Goal: Task Accomplishment & Management: Complete application form

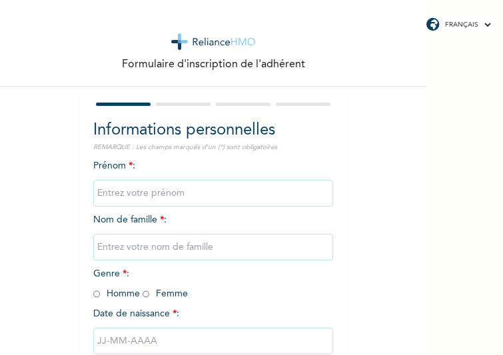
click at [105, 197] on input "text" at bounding box center [213, 193] width 240 height 27
type input "Last"
type input "Mid"
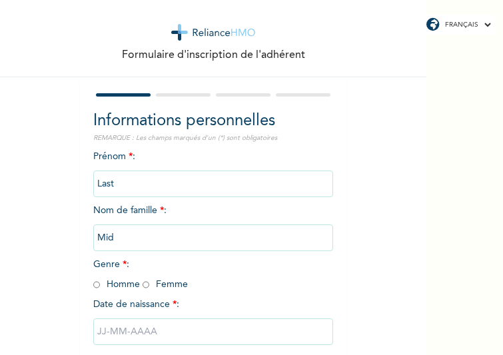
click at [142, 286] on input "radio" at bounding box center [145, 284] width 7 height 13
radio input "true"
click at [146, 328] on input "text" at bounding box center [213, 331] width 240 height 27
select select "9"
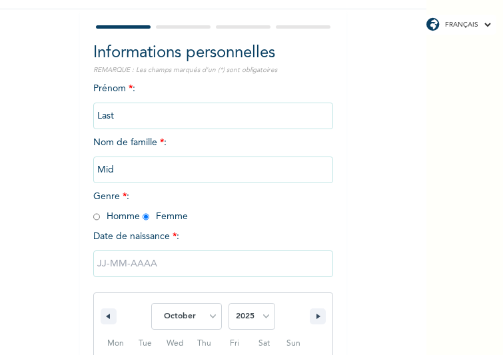
scroll to position [221, 0]
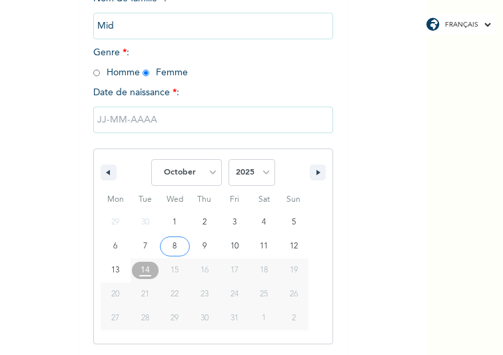
type input "[DATE]"
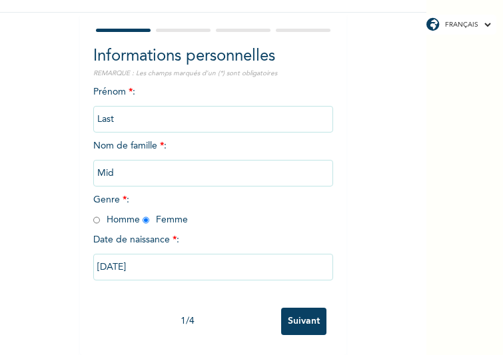
click at [294, 312] on input "Suivant" at bounding box center [303, 321] width 45 height 27
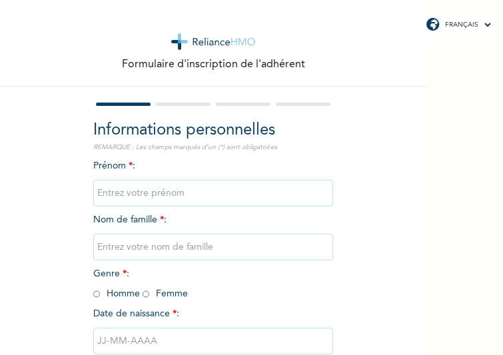
click at [170, 202] on input "text" at bounding box center [213, 193] width 240 height 27
type input "Last"
type input "Mid"
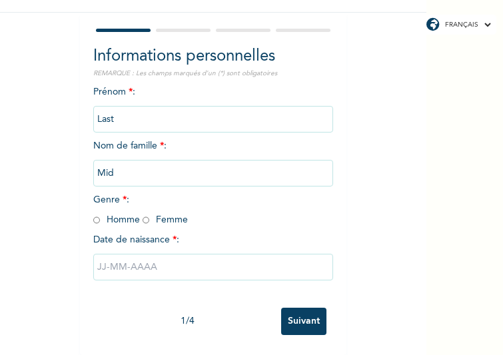
scroll to position [84, 0]
click at [142, 214] on input "radio" at bounding box center [145, 220] width 7 height 13
radio input "true"
click at [142, 254] on input "text" at bounding box center [213, 267] width 240 height 27
select select "9"
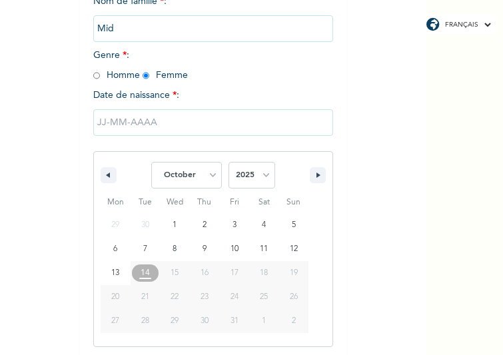
scroll to position [221, 0]
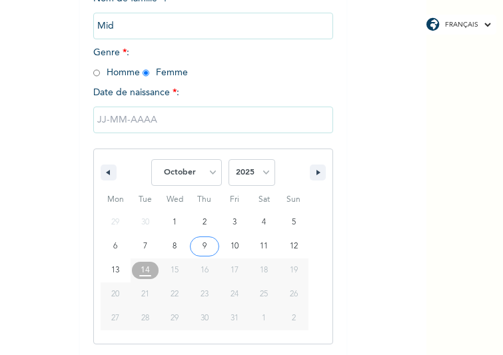
type input "09/10/2025"
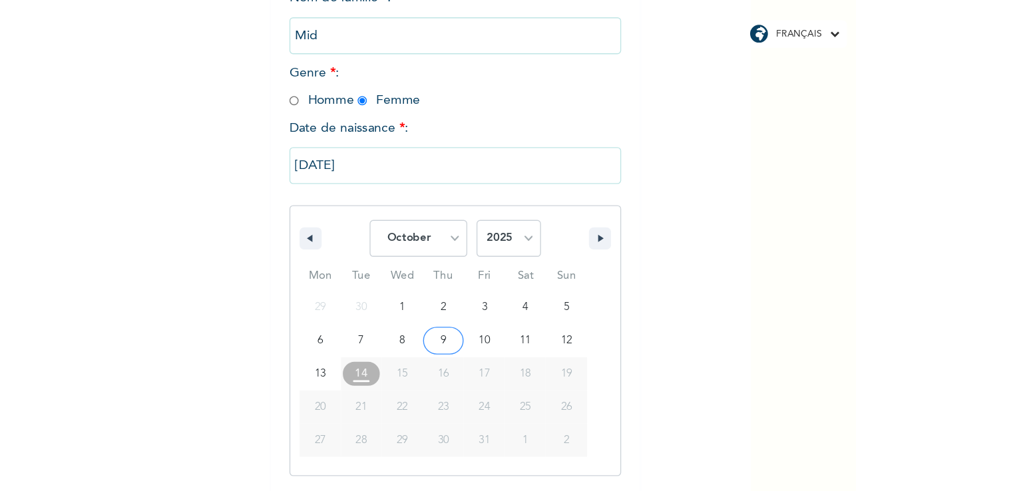
scroll to position [84, 0]
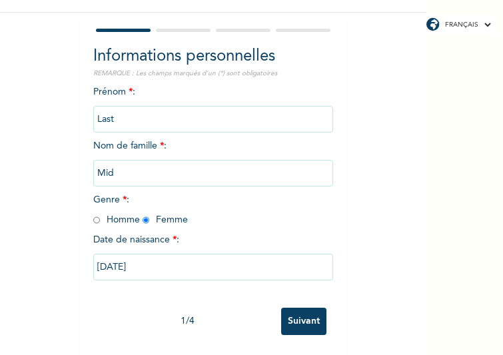
click at [306, 316] on input "Suivant" at bounding box center [303, 321] width 45 height 27
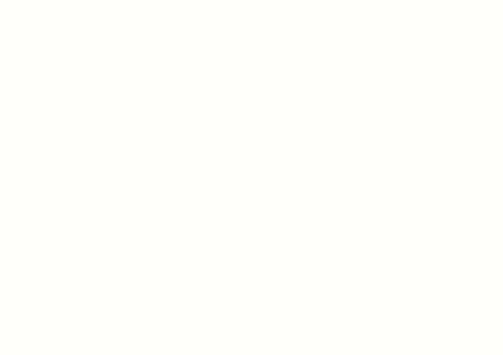
click at [162, 218] on div at bounding box center [251, 177] width 503 height 355
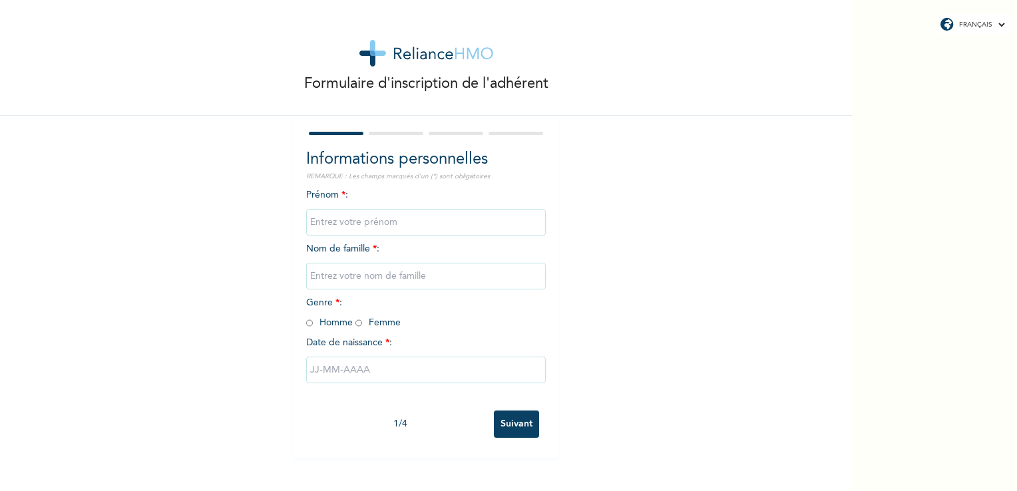
click at [338, 219] on input "text" at bounding box center [426, 222] width 240 height 27
type input "Last"
type input "Mid"
click at [354, 324] on span "Genre * : Homme Femme" at bounding box center [353, 312] width 95 height 29
click at [356, 325] on input "radio" at bounding box center [359, 323] width 7 height 13
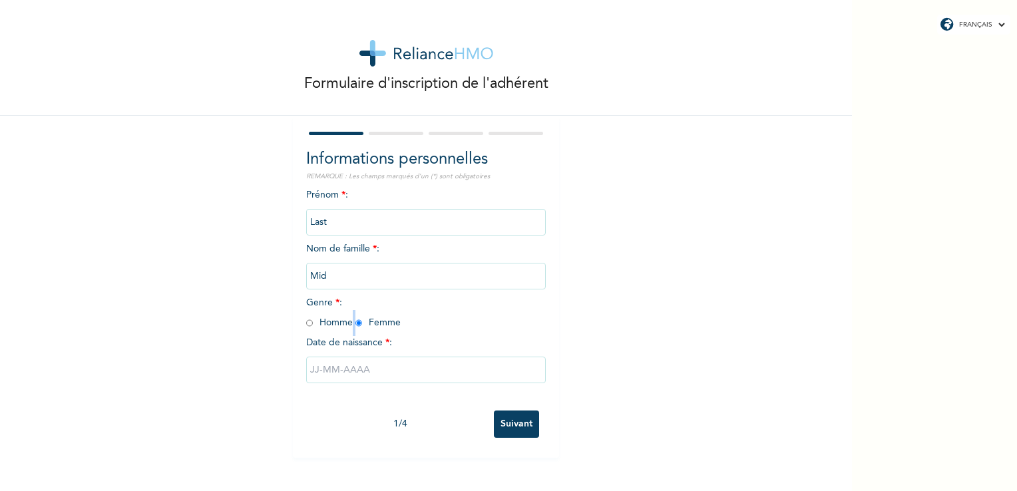
radio input "true"
click at [356, 377] on input "text" at bounding box center [426, 370] width 240 height 27
select select "9"
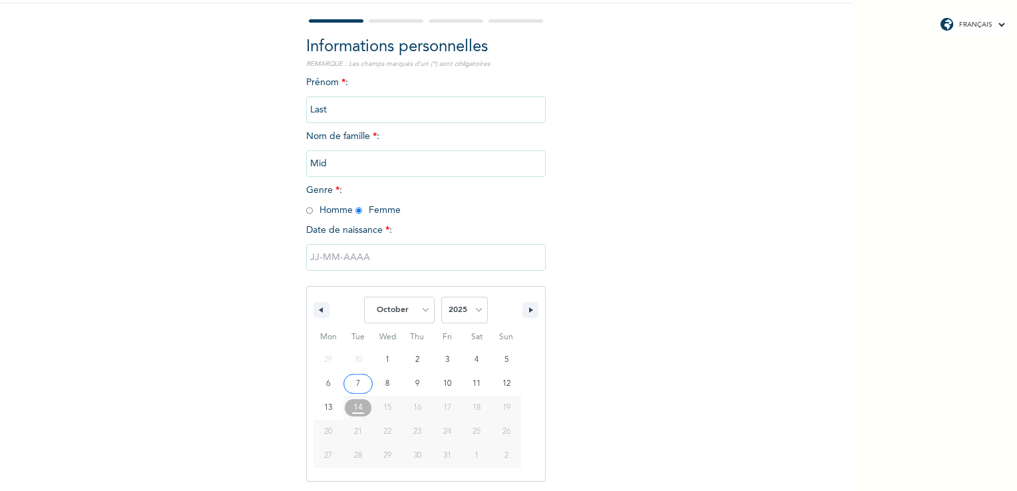
scroll to position [113, 0]
type input "[DATE]"
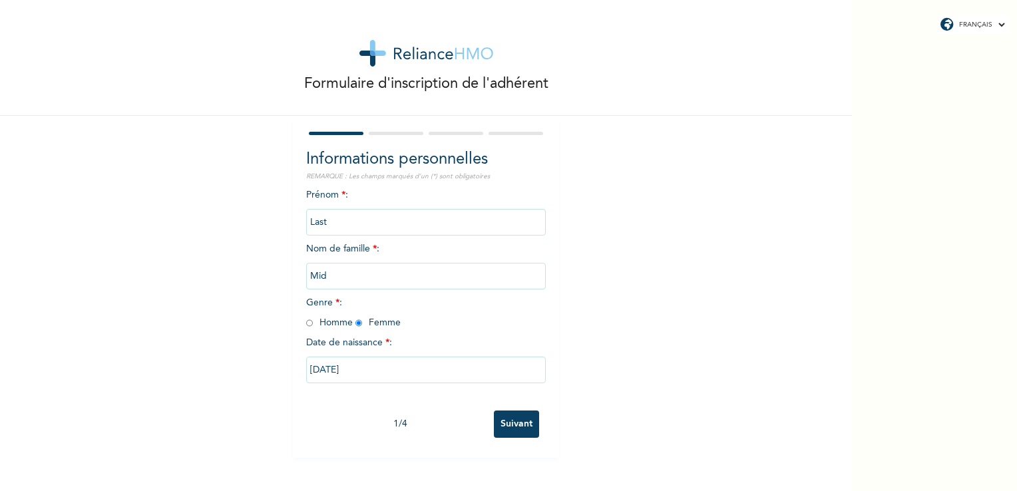
scroll to position [0, 0]
click at [503, 427] on input "Suivant" at bounding box center [516, 424] width 45 height 27
click at [359, 228] on input "text" at bounding box center [426, 222] width 240 height 27
type input "[PERSON_NAME]"
click at [332, 281] on input "text" at bounding box center [426, 276] width 240 height 27
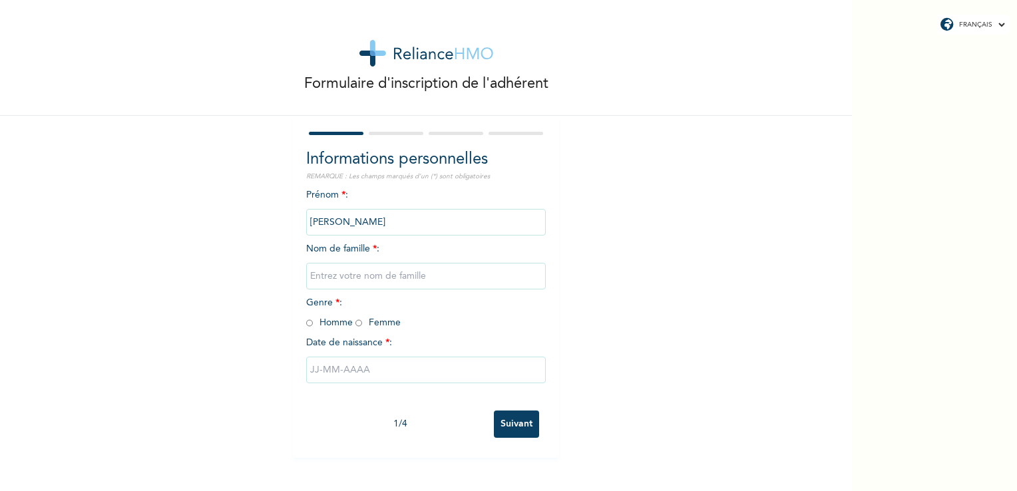
type input "Mid"
click at [356, 324] on input "radio" at bounding box center [359, 323] width 7 height 13
radio input "true"
click at [337, 372] on input "text" at bounding box center [426, 370] width 240 height 27
select select "9"
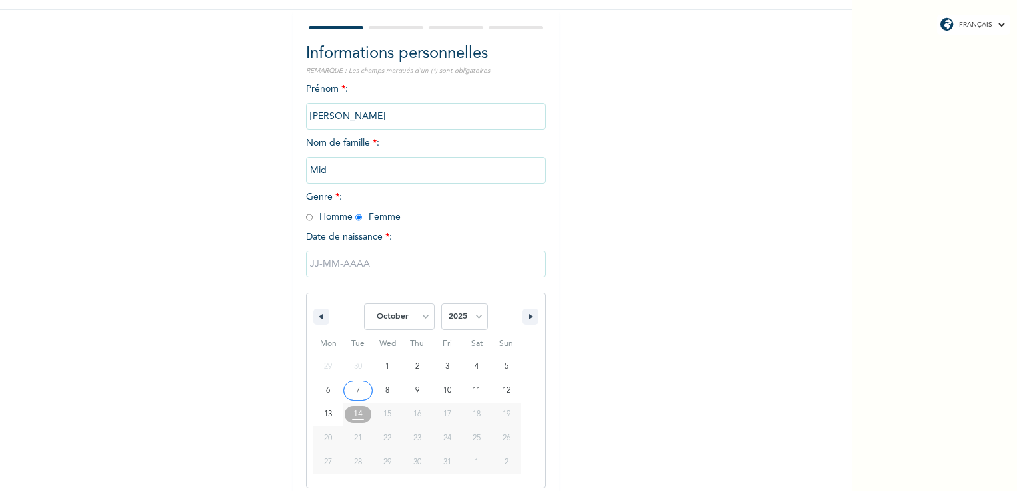
scroll to position [113, 0]
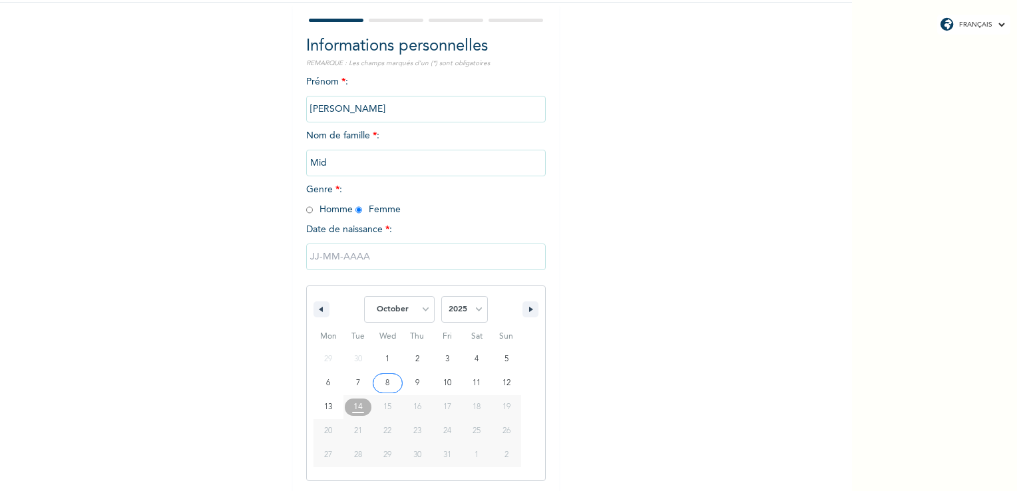
type input "[DATE]"
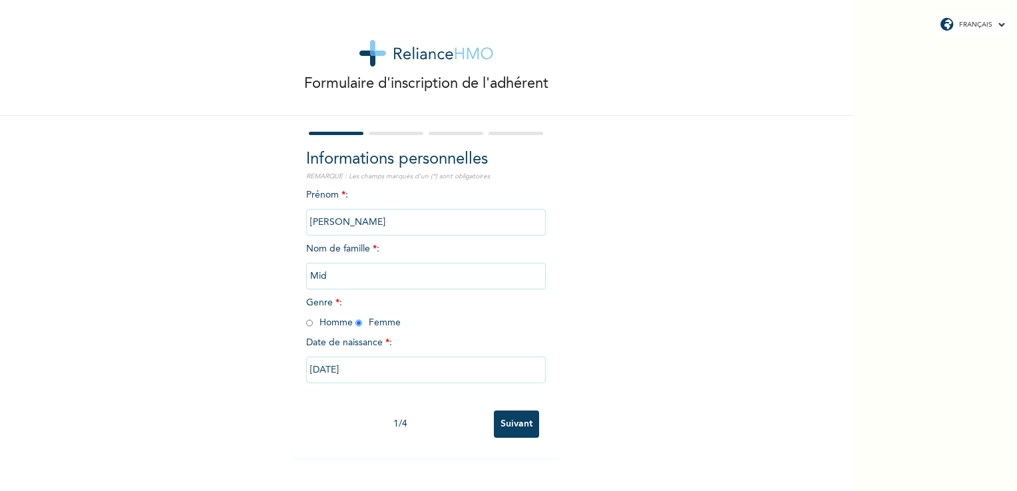
scroll to position [0, 0]
click at [504, 419] on input "Suivant" at bounding box center [516, 424] width 45 height 27
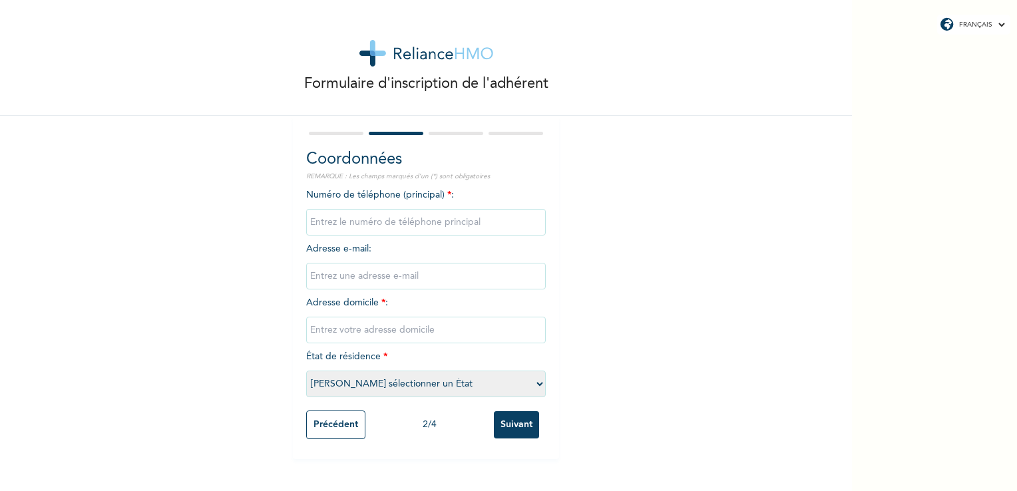
click at [363, 385] on select "[PERSON_NAME] sélectionner un État Dakar [PERSON_NAME] Tambacounda Thiès Ziguin…" at bounding box center [426, 384] width 240 height 27
click at [257, 346] on div "Formulaire d'inscription de l'adhérent Coordonnées REMARQUE : Les champs marqué…" at bounding box center [426, 229] width 852 height 459
click at [348, 322] on input "text" at bounding box center [426, 330] width 240 height 27
type input "41 [PERSON_NAME] Cres"
type input "4043820251"
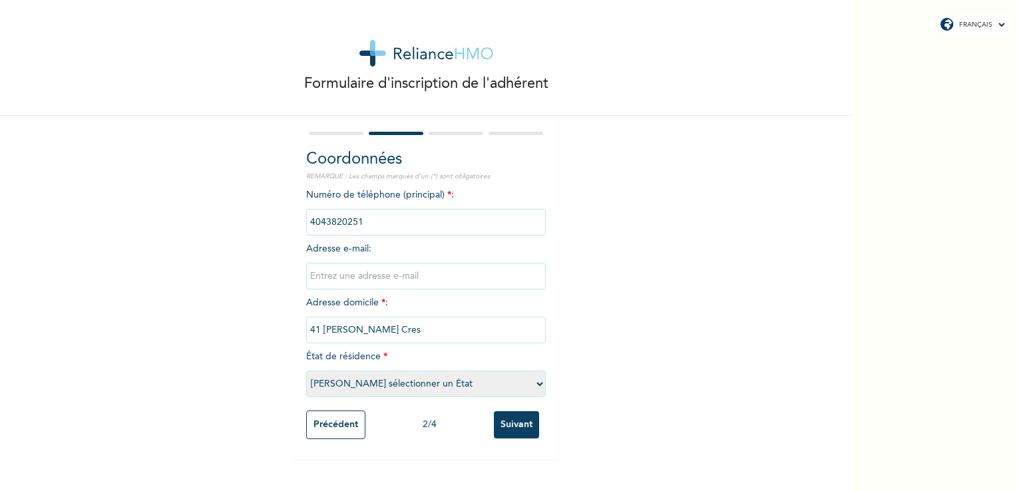
type input "johnson.idowu@outlook.com"
click at [503, 415] on input "Suivant" at bounding box center [516, 424] width 45 height 27
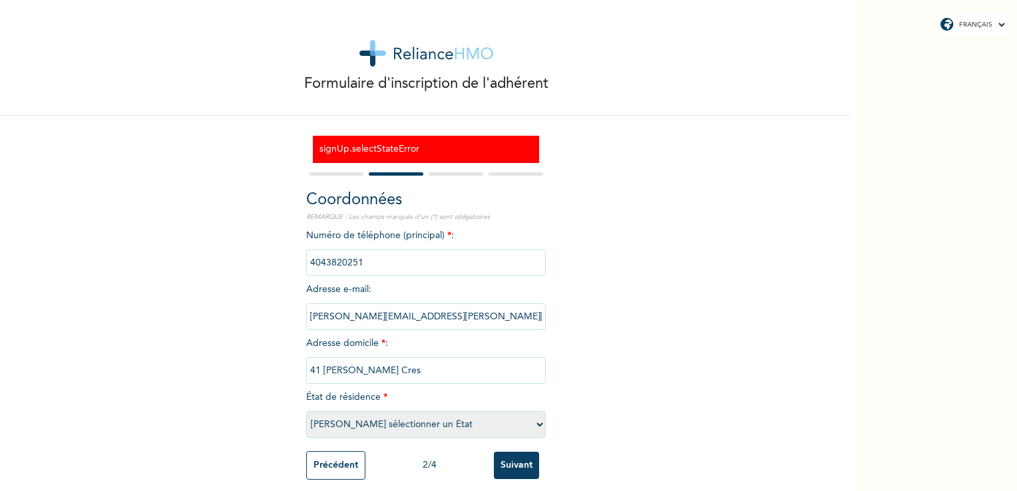
click at [238, 178] on div "Formulaire d'inscription de l'adhérent signUp.selectStateError Coordonnées REMA…" at bounding box center [426, 250] width 852 height 500
click at [184, 339] on div "Formulaire d'inscription de l'adhérent signUp.selectStateError Coordonnées REMA…" at bounding box center [426, 250] width 852 height 500
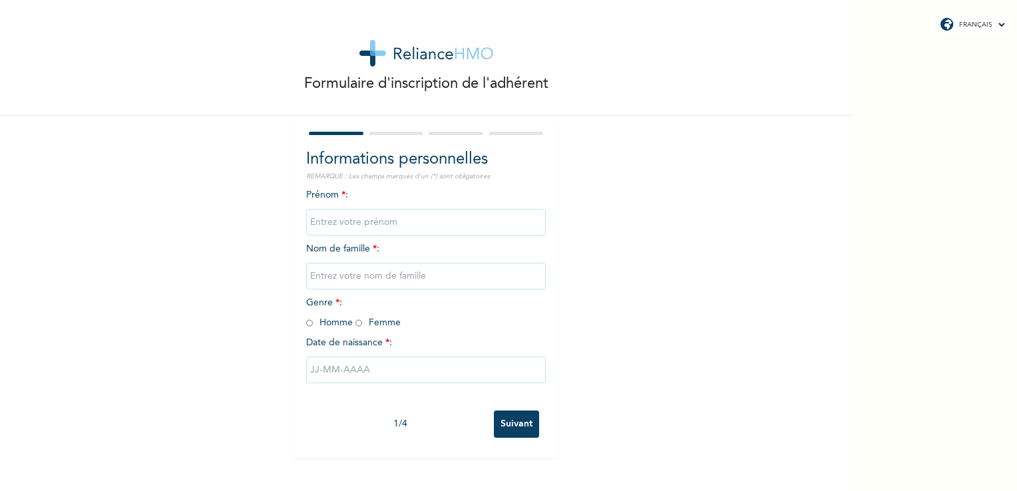
click at [369, 228] on input "text" at bounding box center [426, 222] width 240 height 27
type input "Last"
click at [330, 273] on input "text" at bounding box center [426, 276] width 240 height 27
type input "Mid"
click at [356, 324] on input "radio" at bounding box center [359, 323] width 7 height 13
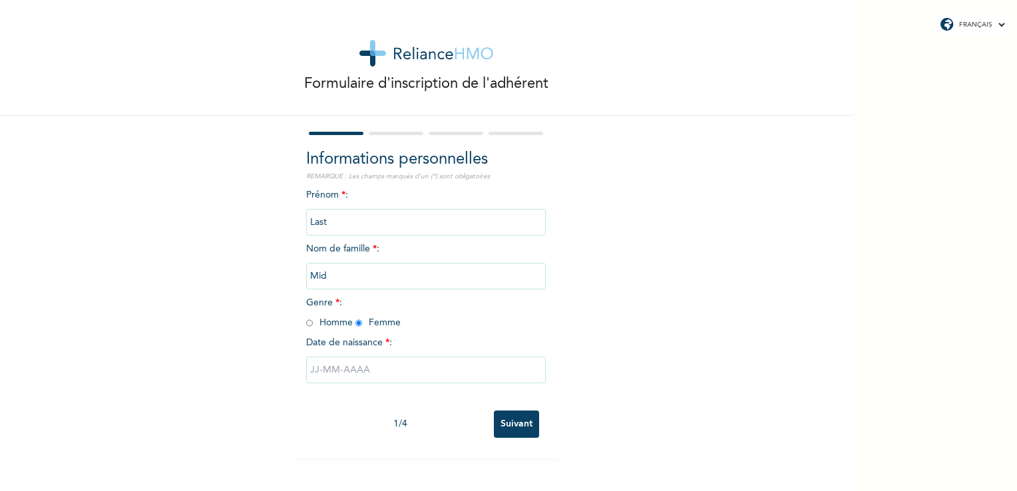
radio input "true"
click at [360, 372] on input "text" at bounding box center [426, 370] width 240 height 27
select select "9"
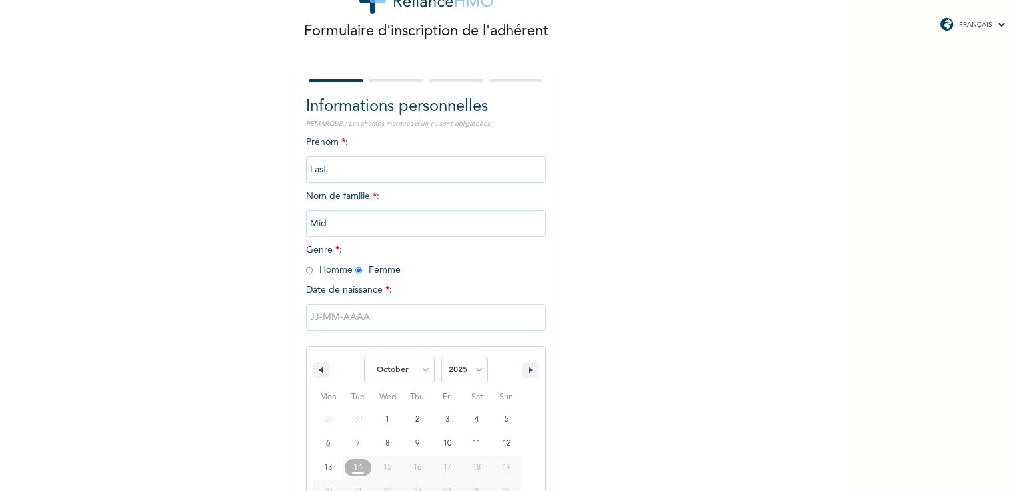
scroll to position [113, 0]
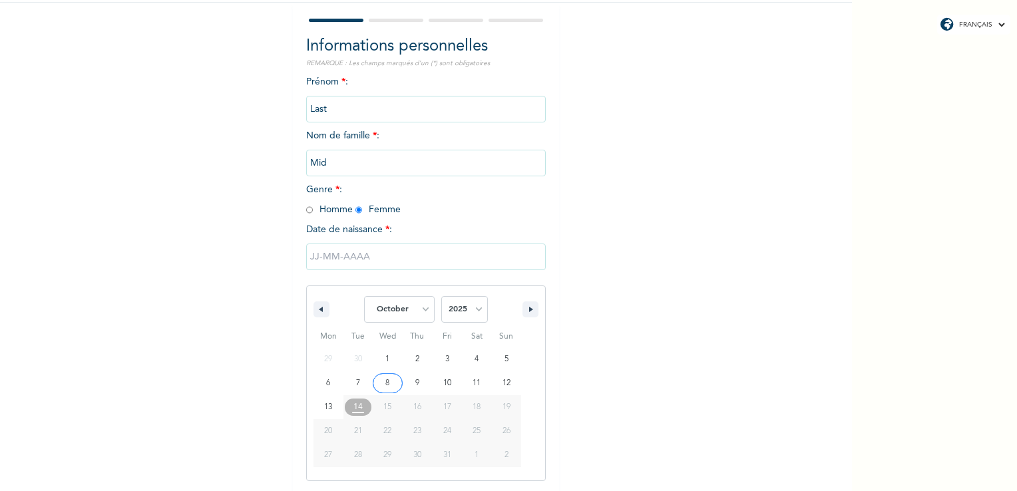
type input "08/10/2025"
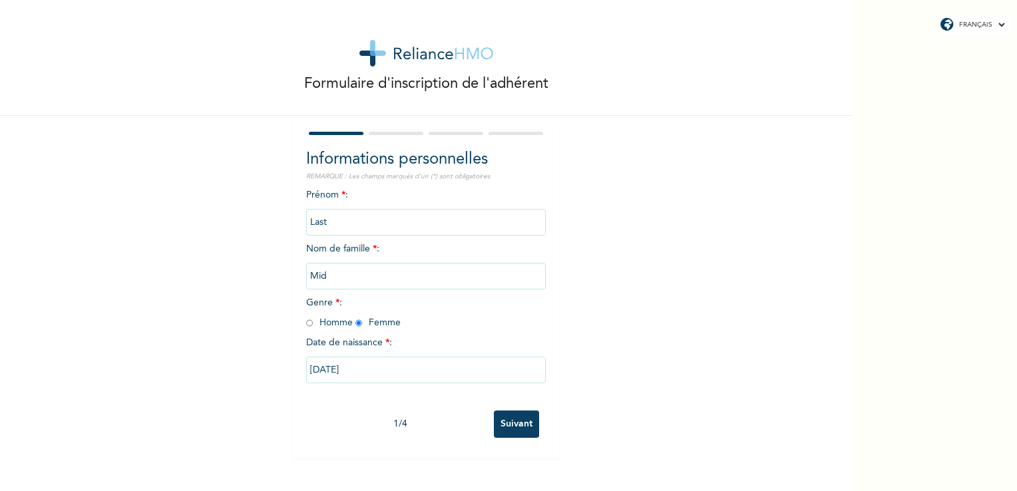
scroll to position [0, 0]
click at [509, 421] on input "Suivant" at bounding box center [516, 424] width 45 height 27
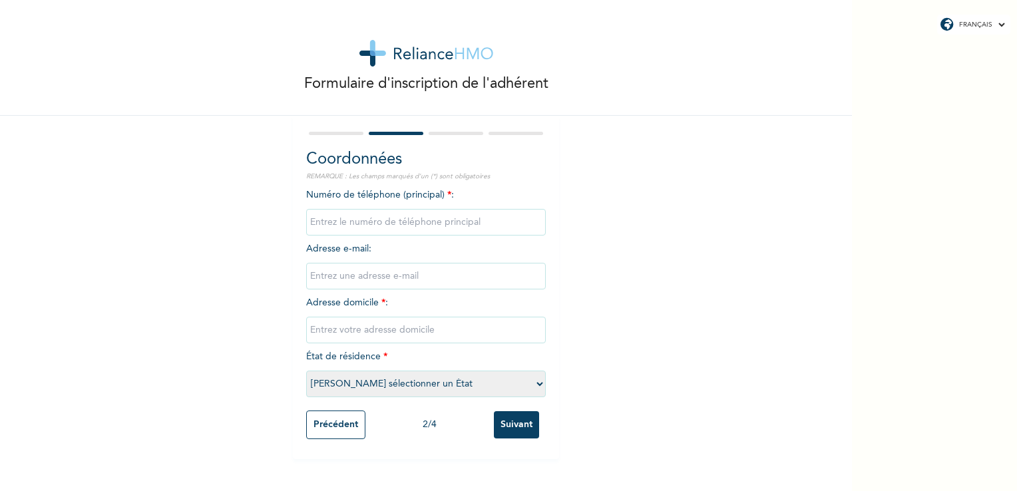
click at [344, 228] on input "phone" at bounding box center [426, 222] width 240 height 27
type input "4043820251"
type input "johnson.idowu@outlook.com"
type input "41 Handley Cres"
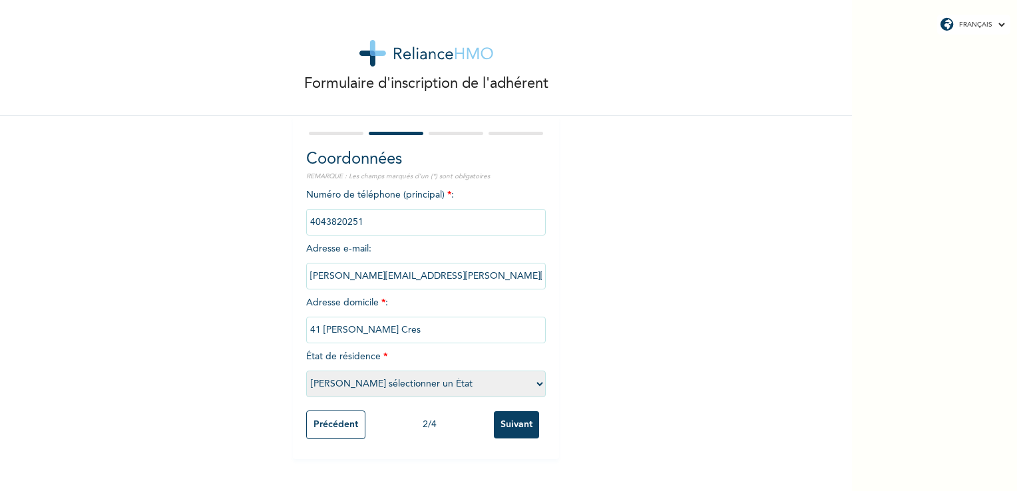
click at [242, 297] on div "Formulaire d'inscription de l'adhérent Coordonnées REMARQUE : Les champs marqué…" at bounding box center [426, 229] width 852 height 459
click at [508, 427] on input "Suivant" at bounding box center [516, 424] width 45 height 27
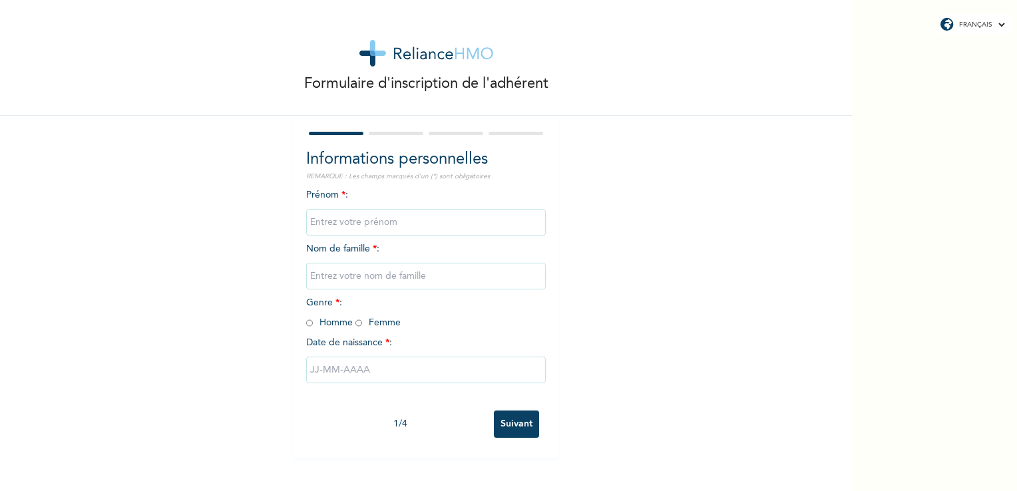
click at [403, 218] on input "text" at bounding box center [426, 222] width 240 height 27
type input "Last"
type input "Mid"
click at [357, 320] on span "Genre * : Homme Femme" at bounding box center [353, 312] width 95 height 29
click at [356, 324] on input "radio" at bounding box center [359, 323] width 7 height 13
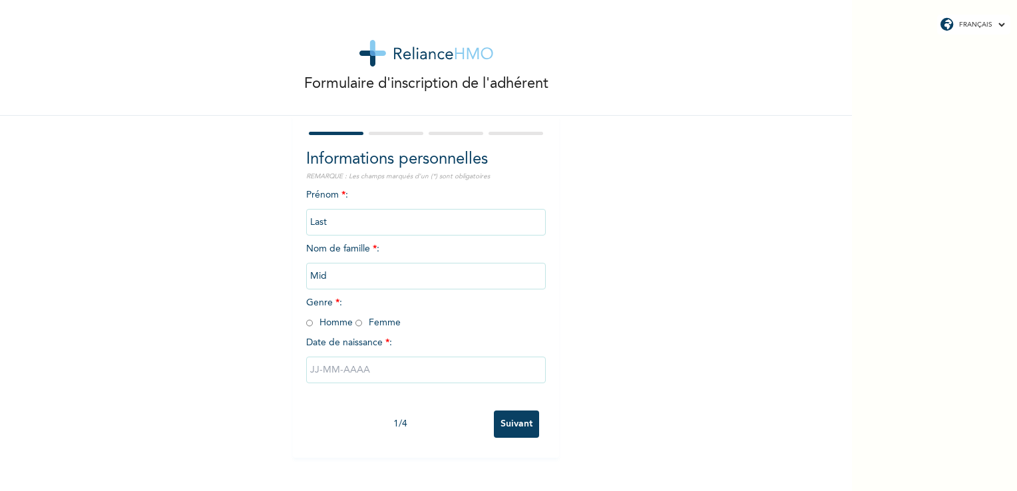
radio input "true"
click at [354, 372] on input "text" at bounding box center [426, 370] width 240 height 27
select select "9"
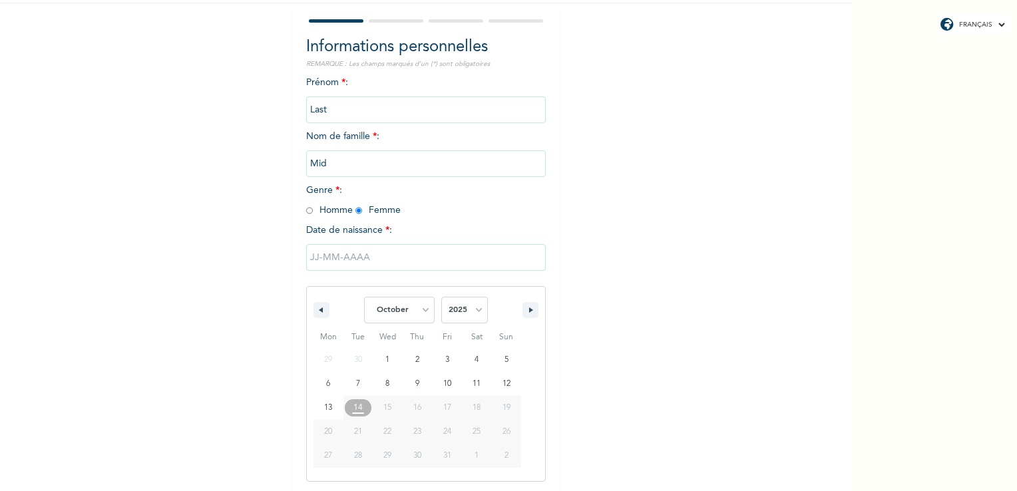
scroll to position [113, 0]
type input "[DATE]"
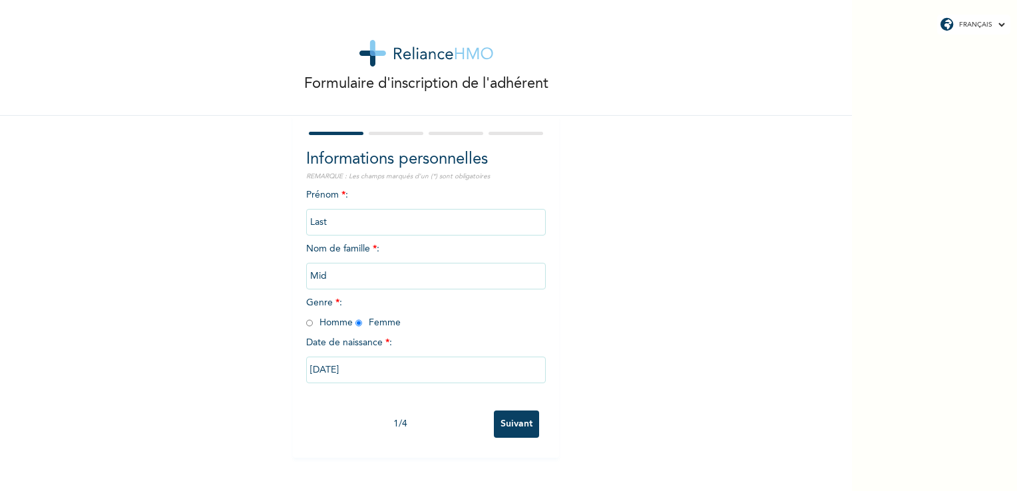
click at [500, 422] on input "Suivant" at bounding box center [516, 424] width 45 height 27
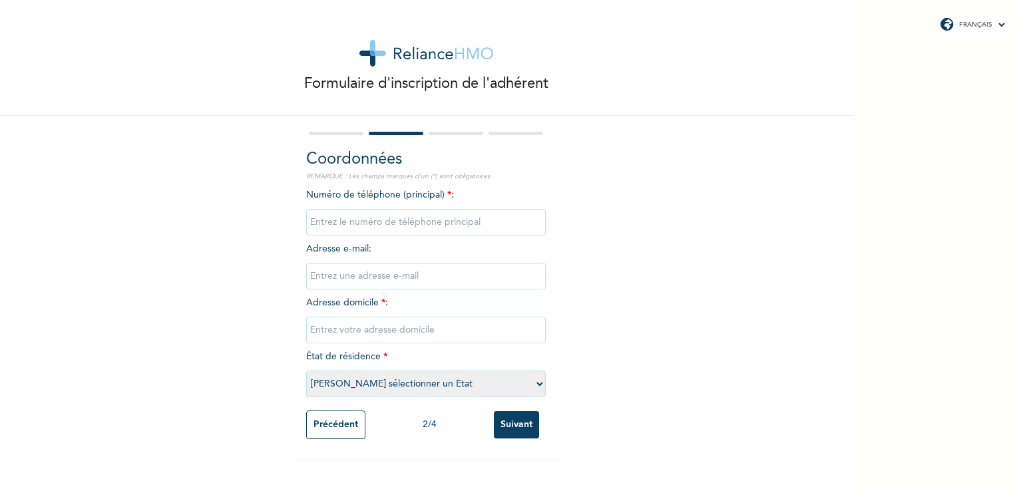
click at [340, 224] on input "phone" at bounding box center [426, 222] width 240 height 27
type input "6156021252"
click at [354, 268] on input "email" at bounding box center [426, 276] width 240 height 27
type input "idmode04@yahoo.com"
click at [332, 337] on input "text" at bounding box center [426, 330] width 240 height 27
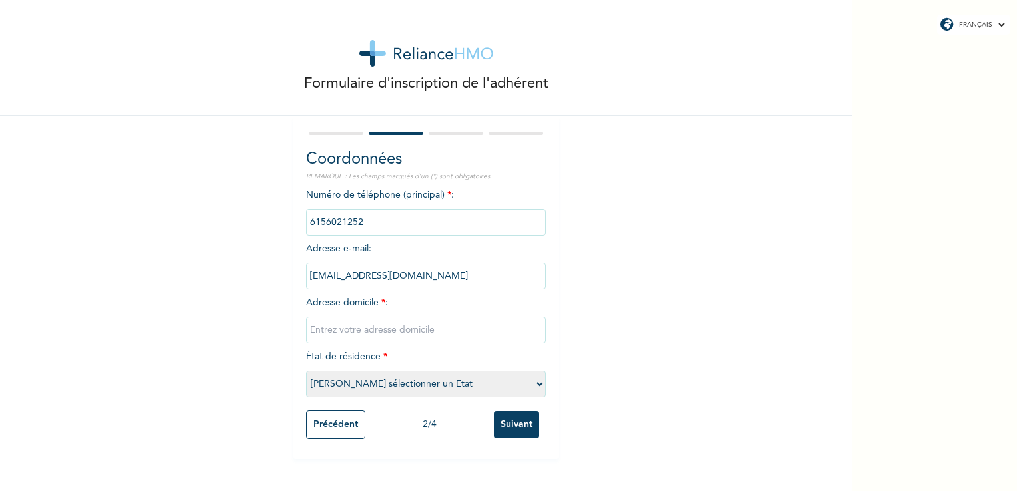
click at [370, 333] on input "text" at bounding box center [426, 330] width 240 height 27
type input "34 Huberley Ave"
click at [641, 299] on div "Formulaire d'inscription de l'adhérent Coordonnées REMARQUE : Les champs marqué…" at bounding box center [426, 229] width 852 height 459
click at [517, 430] on input "Suivant" at bounding box center [516, 424] width 45 height 27
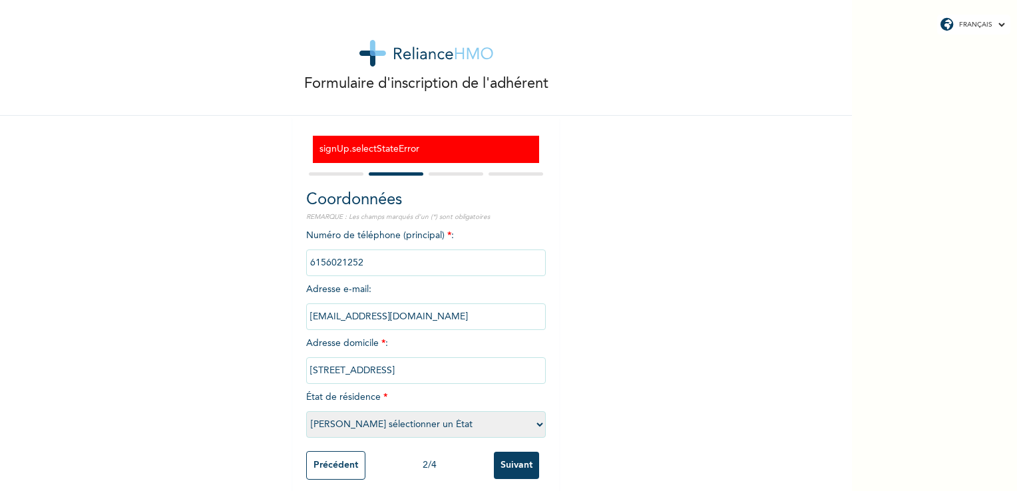
scroll to position [18, 0]
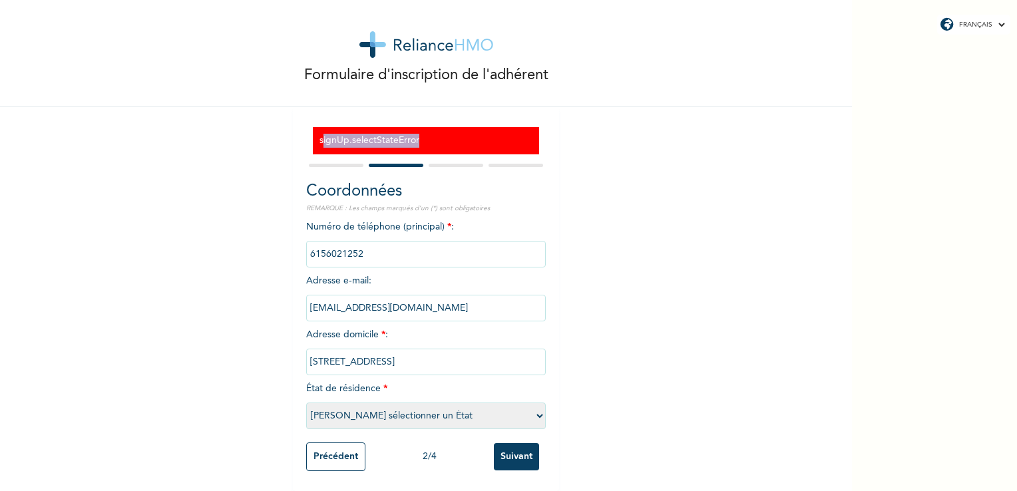
drag, startPoint x: 317, startPoint y: 131, endPoint x: 413, endPoint y: 124, distance: 96.2
click at [413, 134] on h3 "signUp.selectStateError" at bounding box center [426, 141] width 213 height 14
drag, startPoint x: 413, startPoint y: 124, endPoint x: 437, endPoint y: 132, distance: 25.3
click at [437, 134] on h3 "signUp.selectStateError" at bounding box center [426, 141] width 213 height 14
click at [592, 150] on div "Formulaire d'inscription de l'adhérent signUp.selectStateError Coordonnées REMA…" at bounding box center [426, 241] width 852 height 500
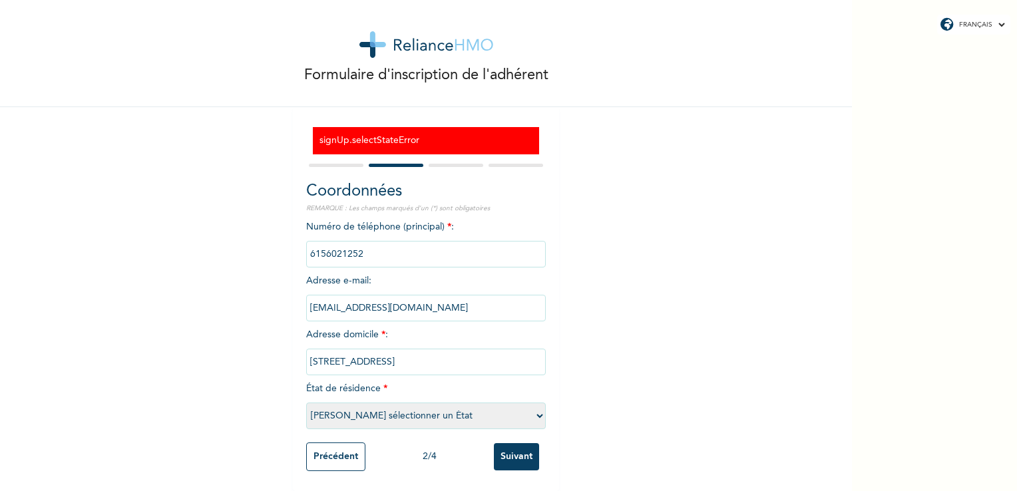
click at [330, 359] on input "34 Huberley Ave" at bounding box center [426, 362] width 240 height 27
click at [343, 252] on input "phone" at bounding box center [426, 254] width 240 height 27
click at [343, 254] on input "phone" at bounding box center [426, 254] width 240 height 27
type input "07025453928"
click at [626, 184] on div "Formulaire d'inscription de l'adhérent signUp.selectStateError Coordonnées REMA…" at bounding box center [426, 241] width 852 height 500
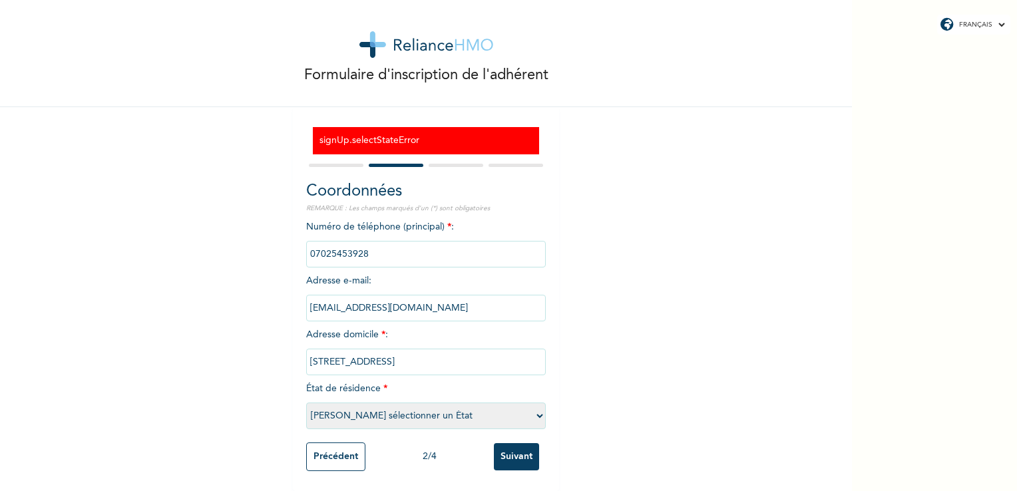
click at [356, 304] on input "[EMAIL_ADDRESS][DOMAIN_NAME]" at bounding box center [426, 308] width 240 height 27
click at [355, 305] on input "[EMAIL_ADDRESS][DOMAIN_NAME]" at bounding box center [426, 308] width 240 height 27
click at [352, 303] on input "[EMAIL_ADDRESS][DOMAIN_NAME]" at bounding box center [426, 308] width 240 height 27
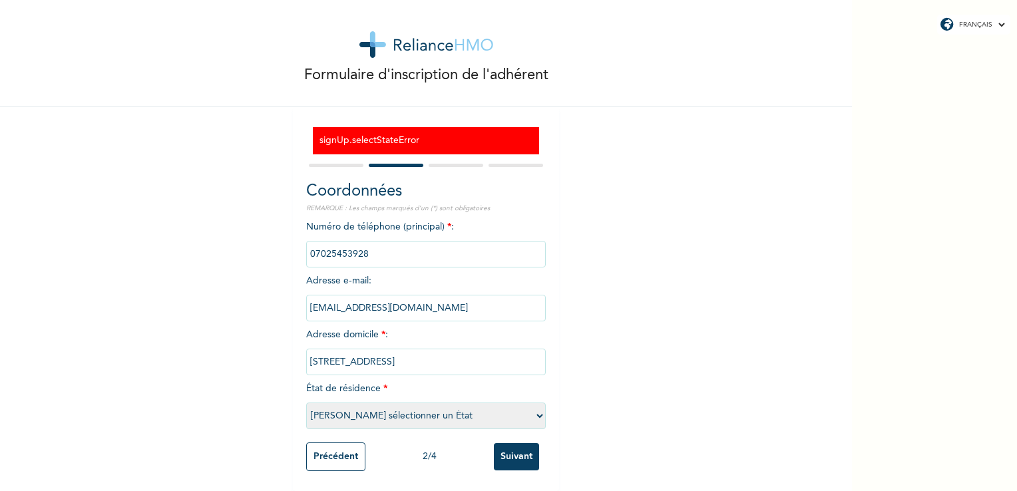
click at [352, 303] on input "[EMAIL_ADDRESS][DOMAIN_NAME]" at bounding box center [426, 308] width 240 height 27
type input "hydrygton@dibley.com"
click at [601, 358] on div "Formulaire d'inscription de l'adhérent signUp.selectStateError Coordonnées REMA…" at bounding box center [426, 241] width 852 height 500
click at [338, 164] on div at bounding box center [336, 165] width 55 height 3
click at [979, 19] on div "FRANÇAIS ENGLISH" at bounding box center [973, 25] width 73 height 20
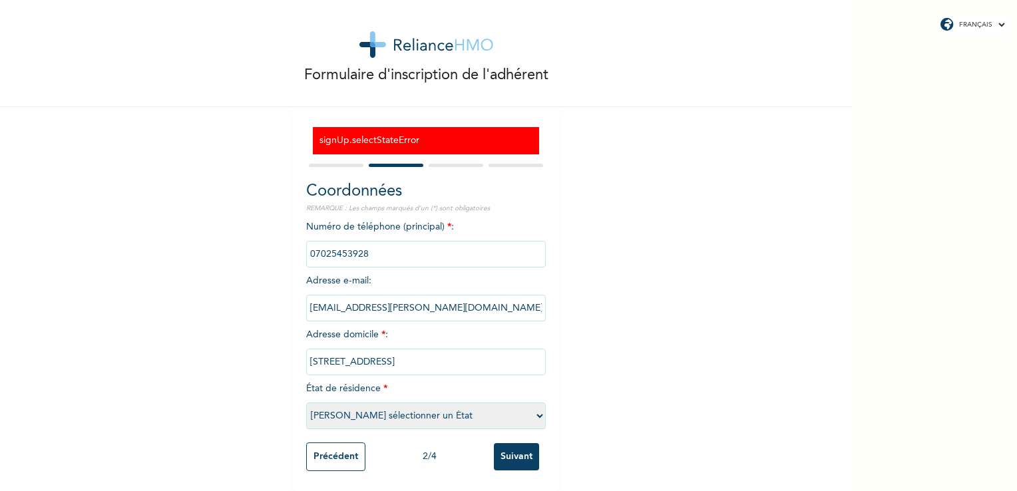
click at [977, 31] on div "FRANÇAIS ENGLISH" at bounding box center [973, 25] width 73 height 20
click at [983, 28] on select "FRANÇAIS ENGLISH" at bounding box center [982, 25] width 51 height 8
select select "ENGLISH"
click at [957, 21] on select "FRANÇAIS ENGLISH" at bounding box center [982, 25] width 51 height 8
type input "Next"
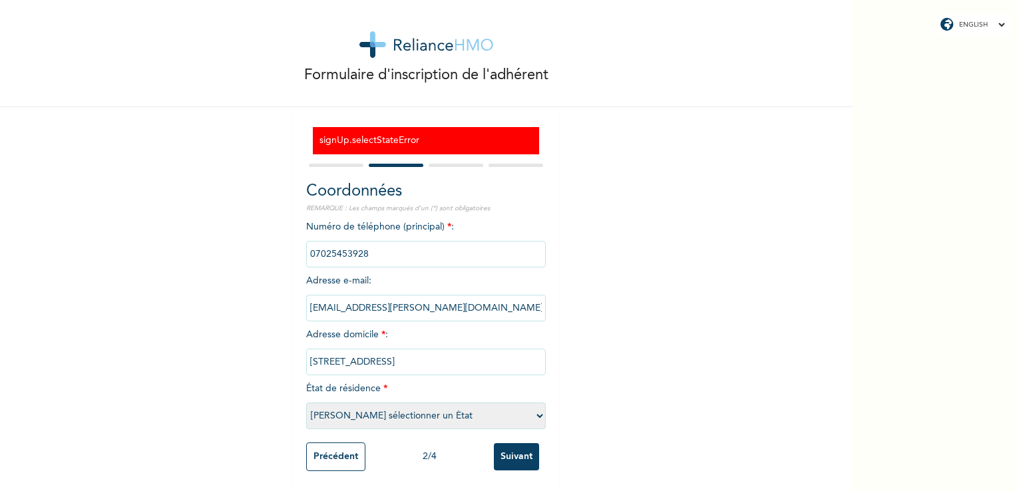
type input "Previous"
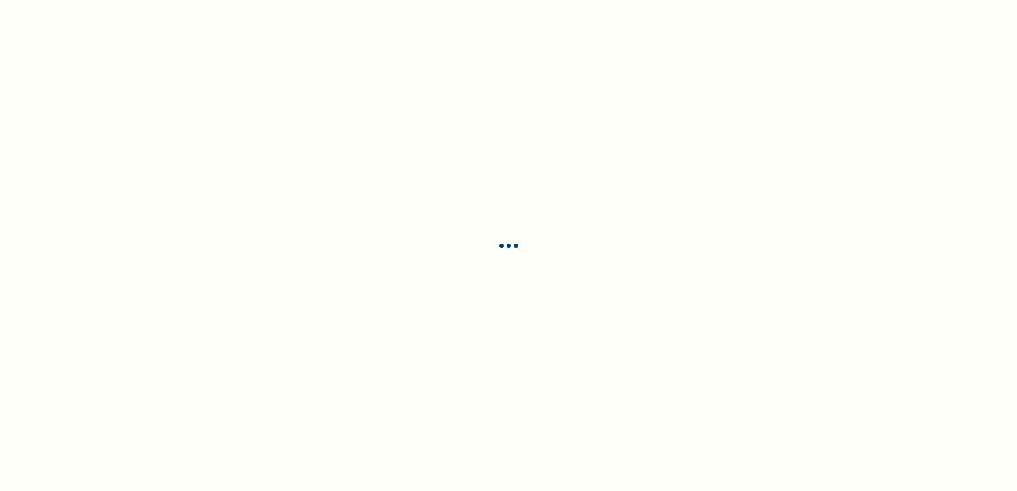
select select "ENGLISH"
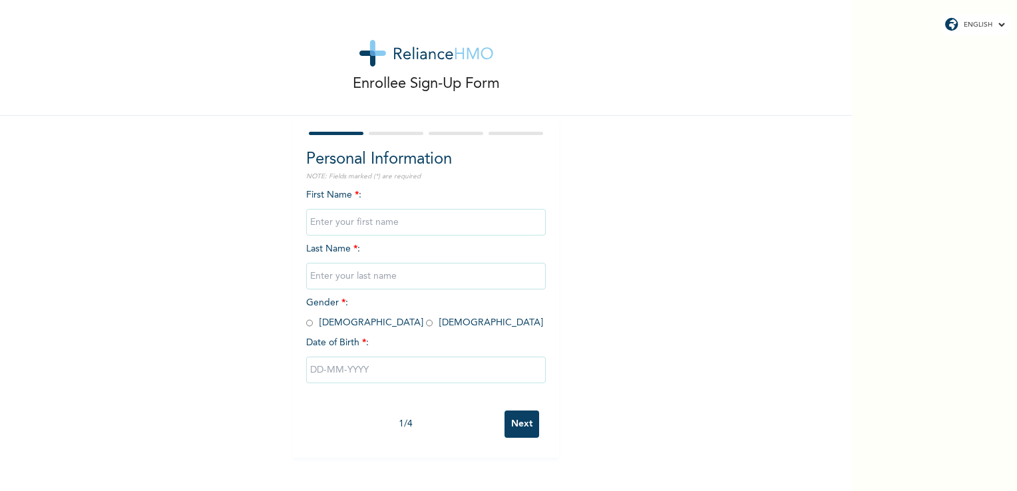
click at [338, 224] on input "text" at bounding box center [426, 222] width 240 height 27
type input "Last"
click at [331, 286] on input "text" at bounding box center [426, 276] width 240 height 27
type input "Mid"
click at [306, 322] on input "radio" at bounding box center [309, 323] width 7 height 13
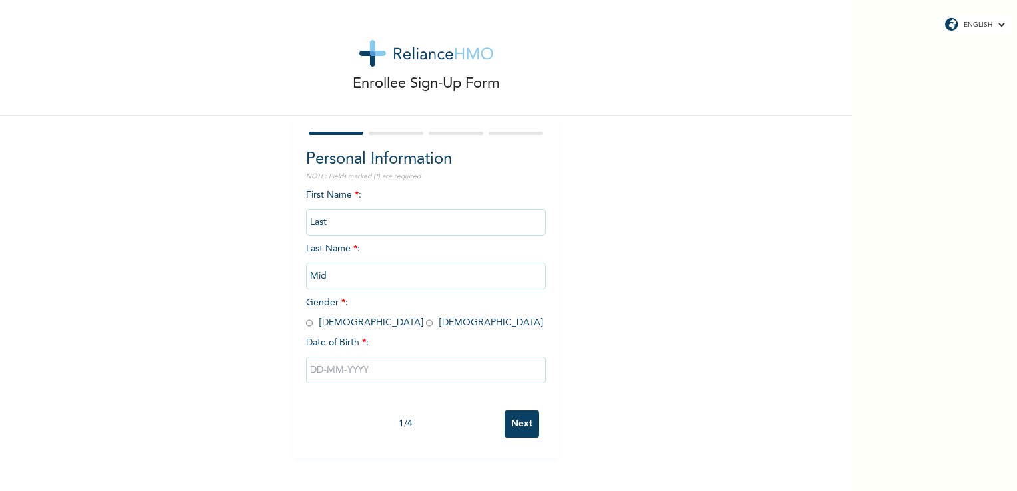
radio input "true"
click at [326, 364] on input "text" at bounding box center [426, 370] width 240 height 27
select select "9"
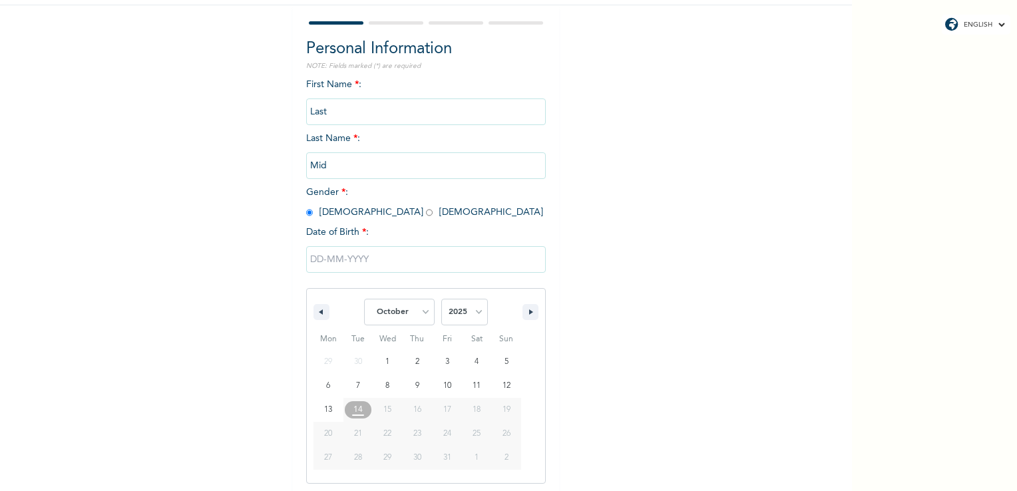
scroll to position [113, 0]
type input "[DATE]"
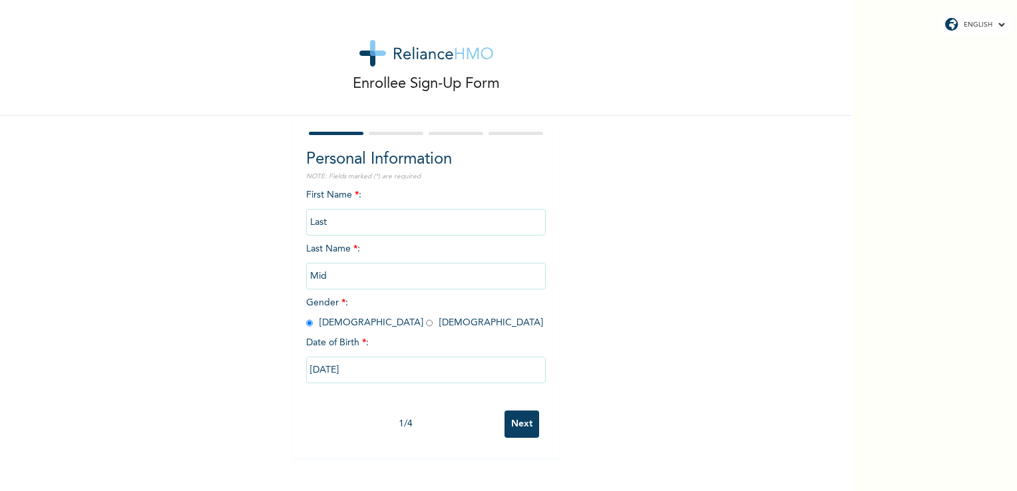
click at [517, 417] on input "Next" at bounding box center [522, 424] width 35 height 27
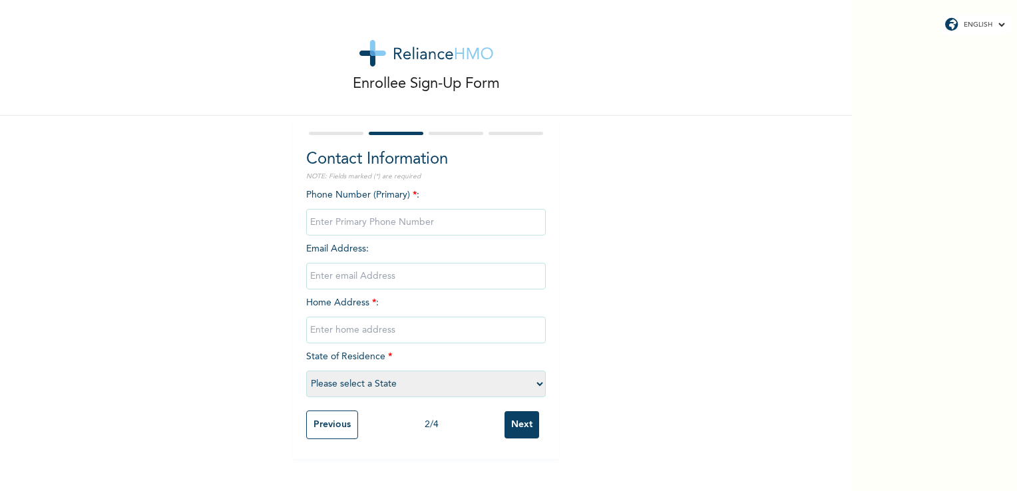
click at [335, 224] on input "phone" at bounding box center [426, 222] width 240 height 27
drag, startPoint x: 210, startPoint y: 250, endPoint x: 264, endPoint y: 244, distance: 54.3
click at [210, 250] on div "Enrollee Sign-Up Form Contact Information NOTE: Fields marked (*) are required …" at bounding box center [426, 229] width 852 height 459
click at [325, 228] on input "phone" at bounding box center [426, 222] width 240 height 27
type input "07025453928"
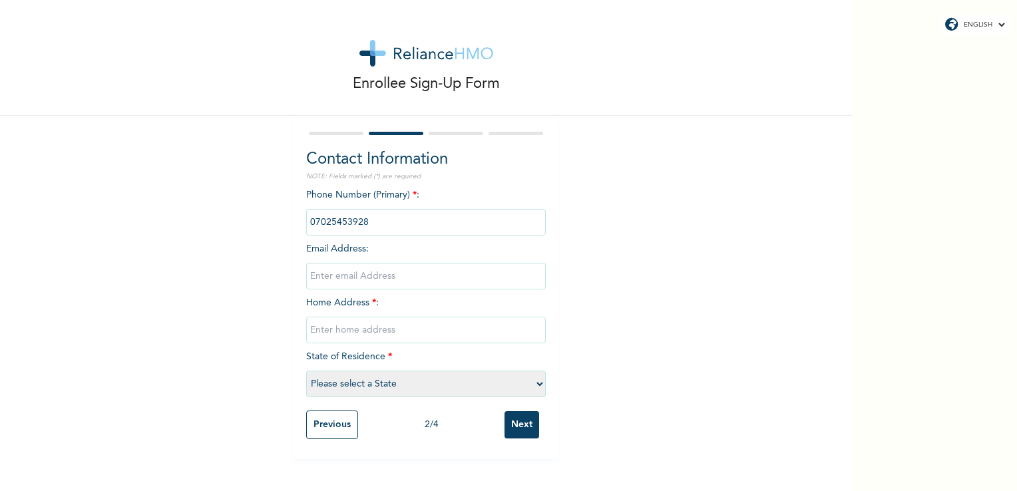
click at [333, 278] on input "email" at bounding box center [426, 276] width 240 height 27
click at [259, 376] on div "Enrollee Sign-Up Form Contact Information NOTE: Fields marked (*) are required …" at bounding box center [426, 229] width 852 height 459
click at [333, 278] on input "email" at bounding box center [426, 276] width 240 height 27
type input "[EMAIL_ADDRESS][DOMAIN_NAME]"
click at [370, 339] on input "text" at bounding box center [426, 330] width 240 height 27
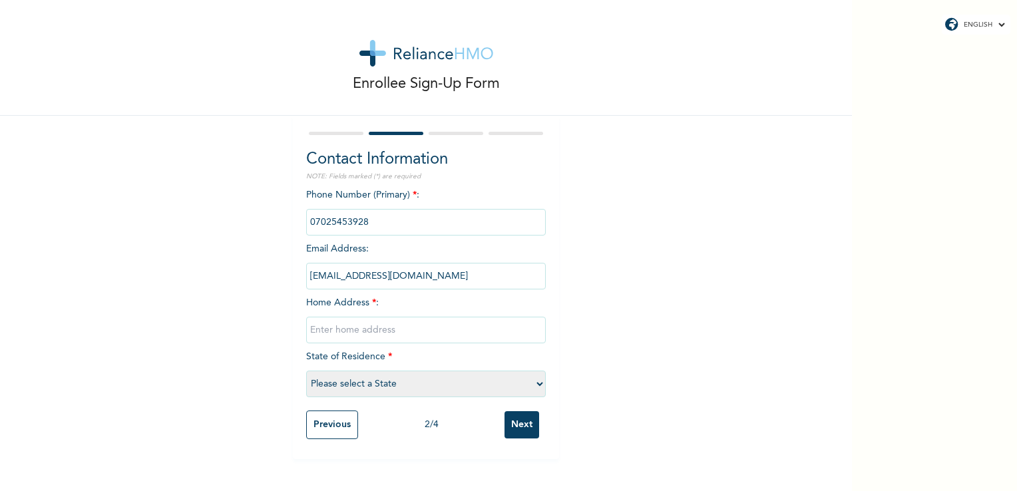
drag, startPoint x: 371, startPoint y: 332, endPoint x: 342, endPoint y: 326, distance: 29.1
click at [370, 332] on input "text" at bounding box center [426, 330] width 240 height 27
drag, startPoint x: 198, startPoint y: 345, endPoint x: 238, endPoint y: 336, distance: 41.5
click at [198, 344] on div "Enrollee Sign-Up Form Contact Information NOTE: Fields marked (*) are required …" at bounding box center [426, 229] width 852 height 459
click at [330, 323] on input "2" at bounding box center [426, 330] width 240 height 27
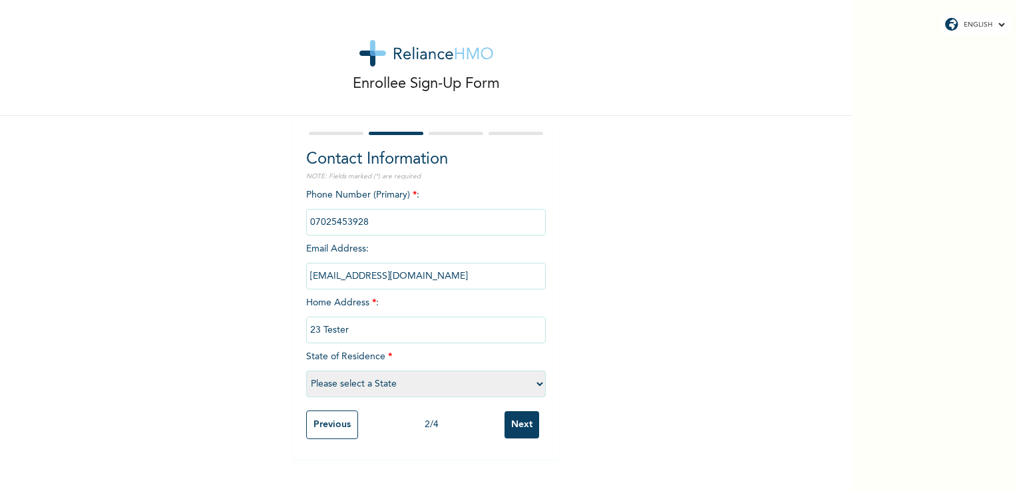
type input "23 Tester"
click at [386, 380] on select "Please select a State Dakar Diourbel Kaffrine Tambacounda [PERSON_NAME] Ziguinc…" at bounding box center [426, 384] width 240 height 27
click at [209, 340] on div "Enrollee Sign-Up Form Contact Information NOTE: Fields marked (*) are required …" at bounding box center [426, 229] width 852 height 459
click at [516, 421] on input "Next" at bounding box center [522, 424] width 35 height 27
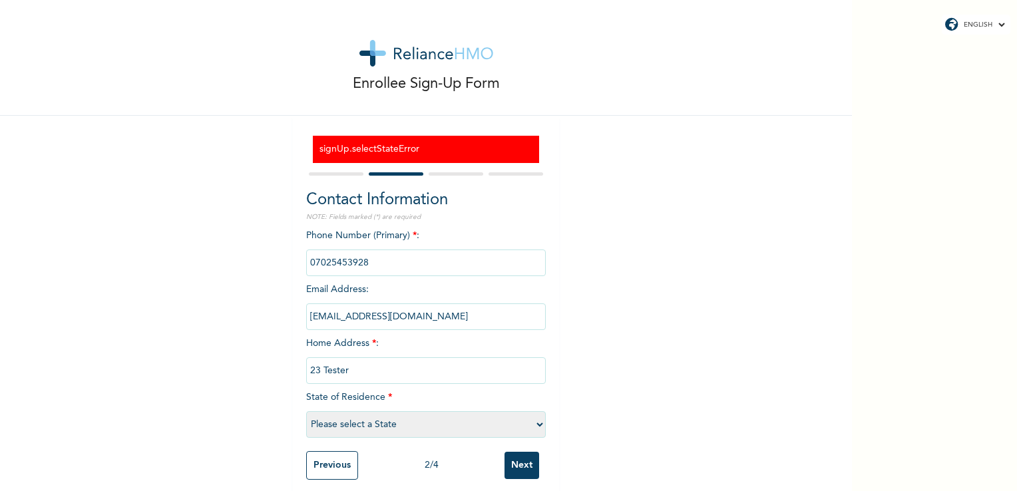
click at [256, 330] on div "Enrollee Sign-Up Form signUp.selectStateError Contact Information NOTE: Fields …" at bounding box center [426, 250] width 852 height 500
click at [260, 310] on div "Enrollee Sign-Up Form signUp.selectStateError Contact Information NOTE: Fields …" at bounding box center [426, 250] width 852 height 500
